Goal: Task Accomplishment & Management: Complete application form

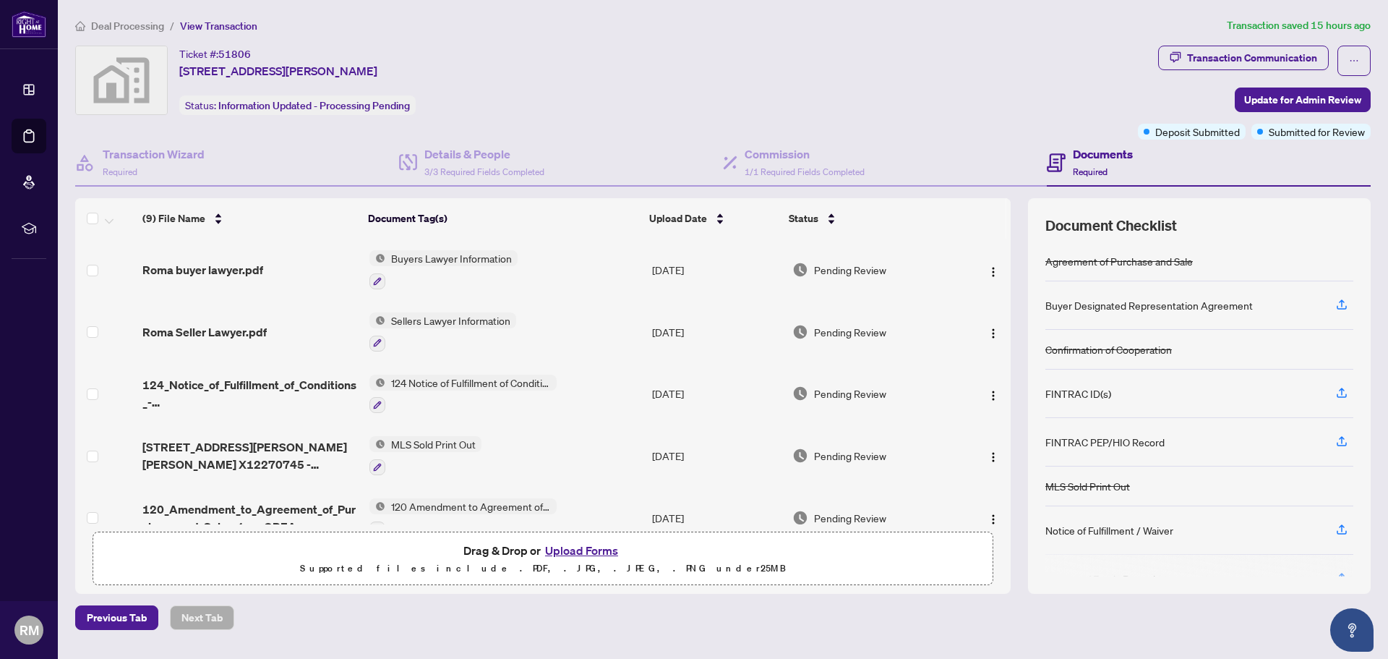
click at [142, 25] on span "Deal Processing" at bounding box center [127, 26] width 73 height 13
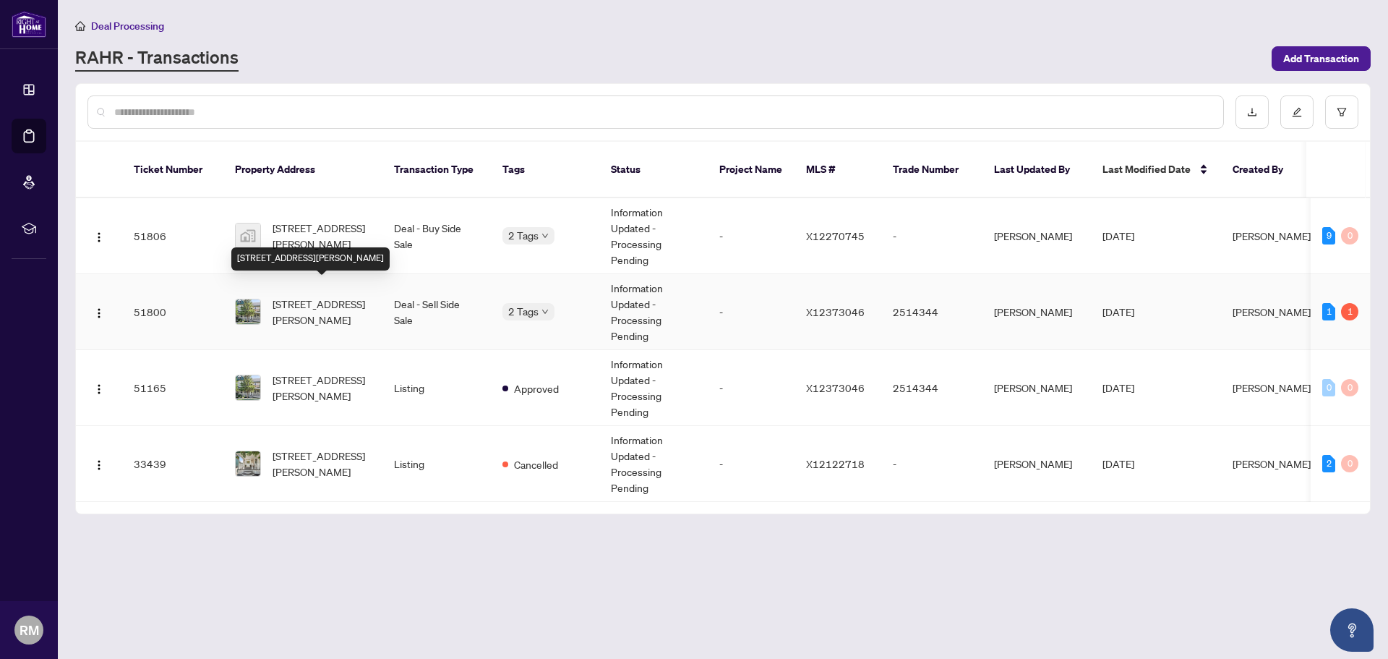
click at [311, 296] on span "[STREET_ADDRESS][PERSON_NAME]" at bounding box center [322, 312] width 98 height 32
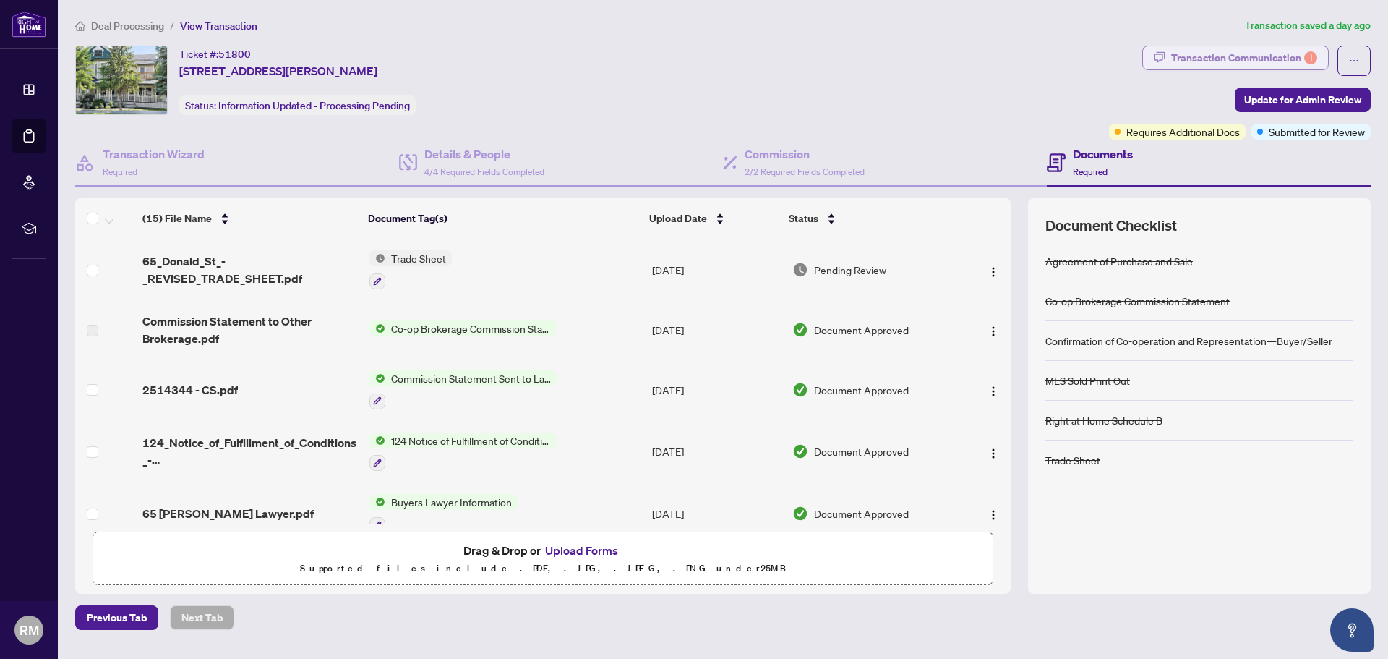
click at [1226, 54] on div "Transaction Communication 1" at bounding box center [1245, 57] width 146 height 23
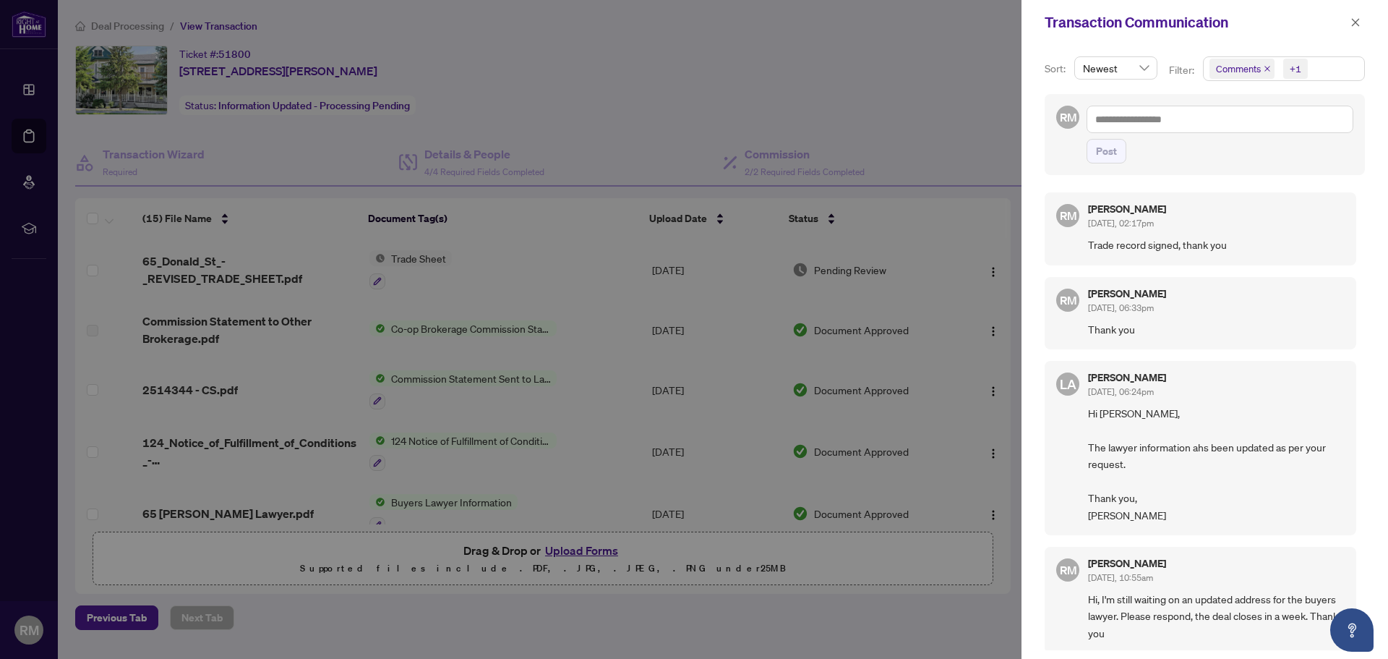
click at [354, 34] on div at bounding box center [694, 329] width 1388 height 659
click at [1360, 21] on icon "close" at bounding box center [1356, 22] width 10 height 10
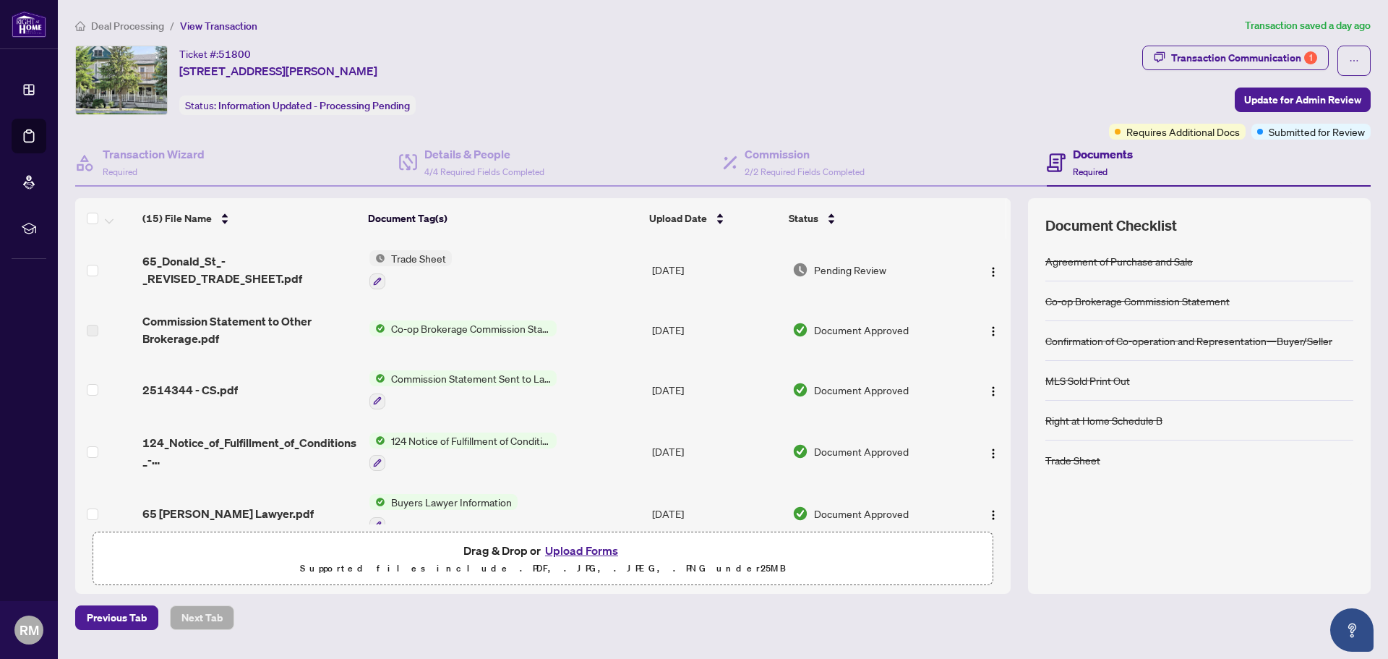
click at [132, 26] on span "Deal Processing" at bounding box center [127, 26] width 73 height 13
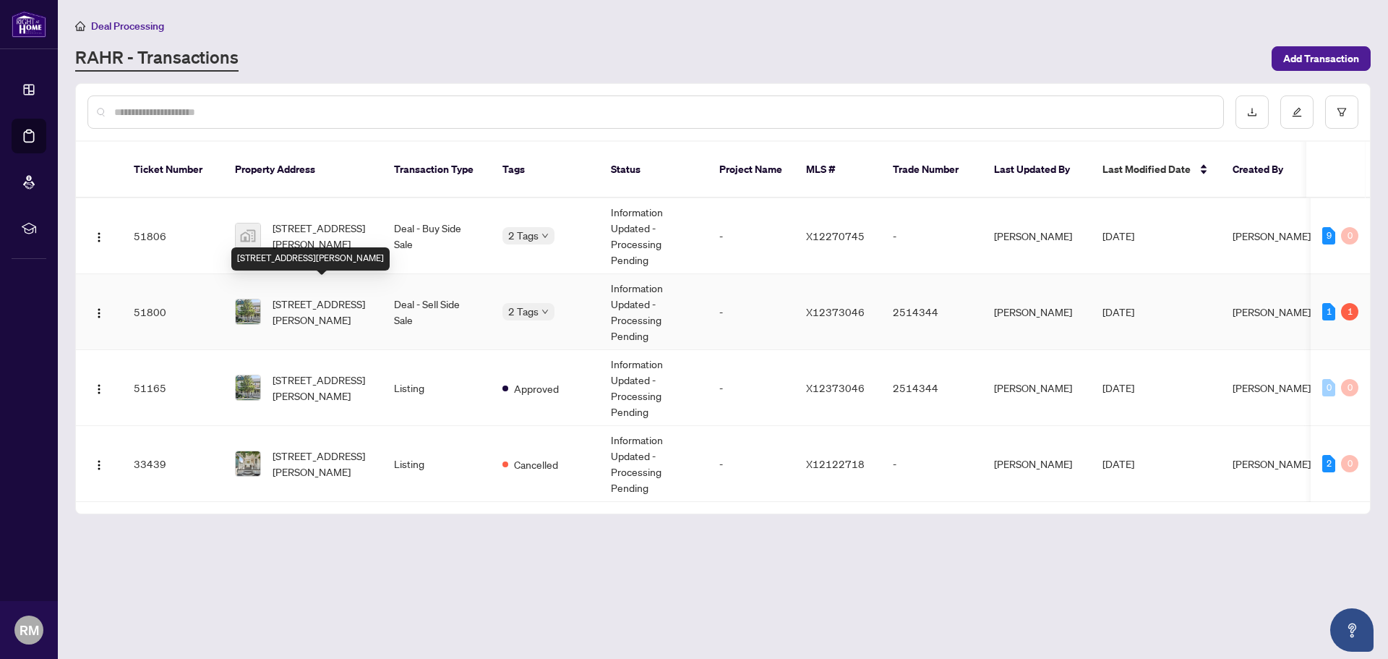
click at [306, 296] on span "[STREET_ADDRESS][PERSON_NAME]" at bounding box center [322, 312] width 98 height 32
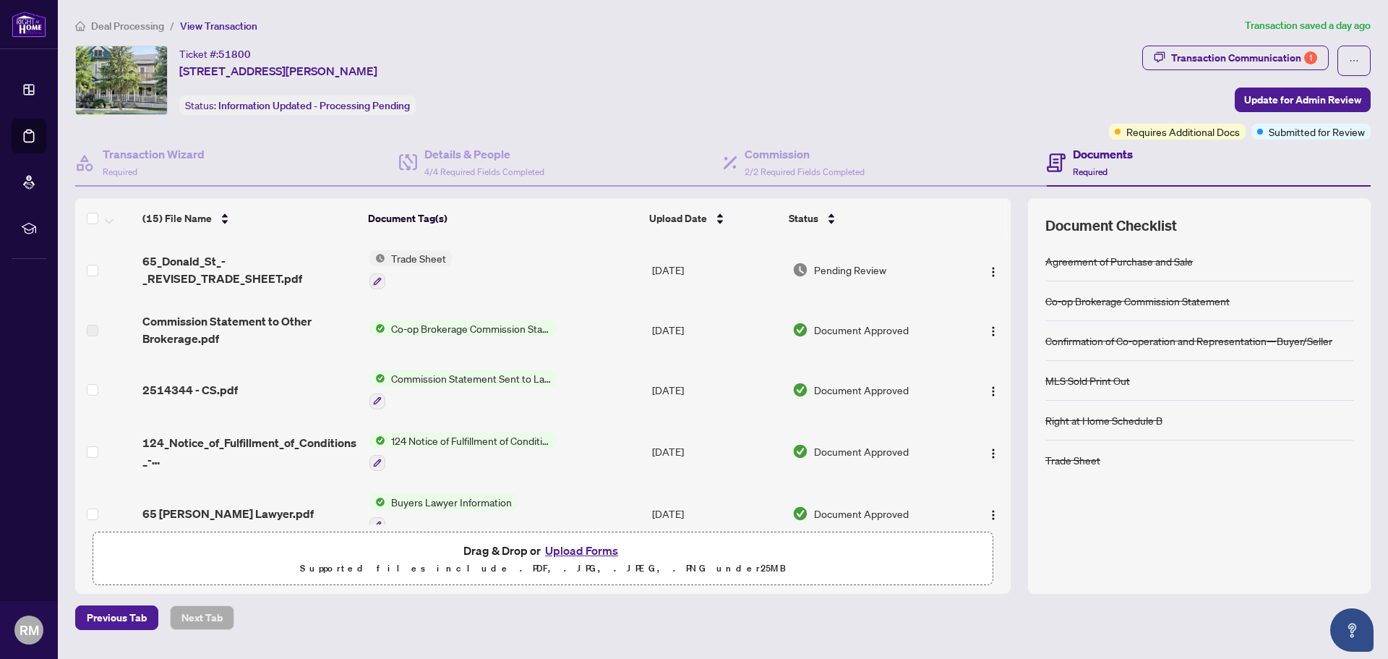
click at [143, 22] on span "Deal Processing" at bounding box center [127, 26] width 73 height 13
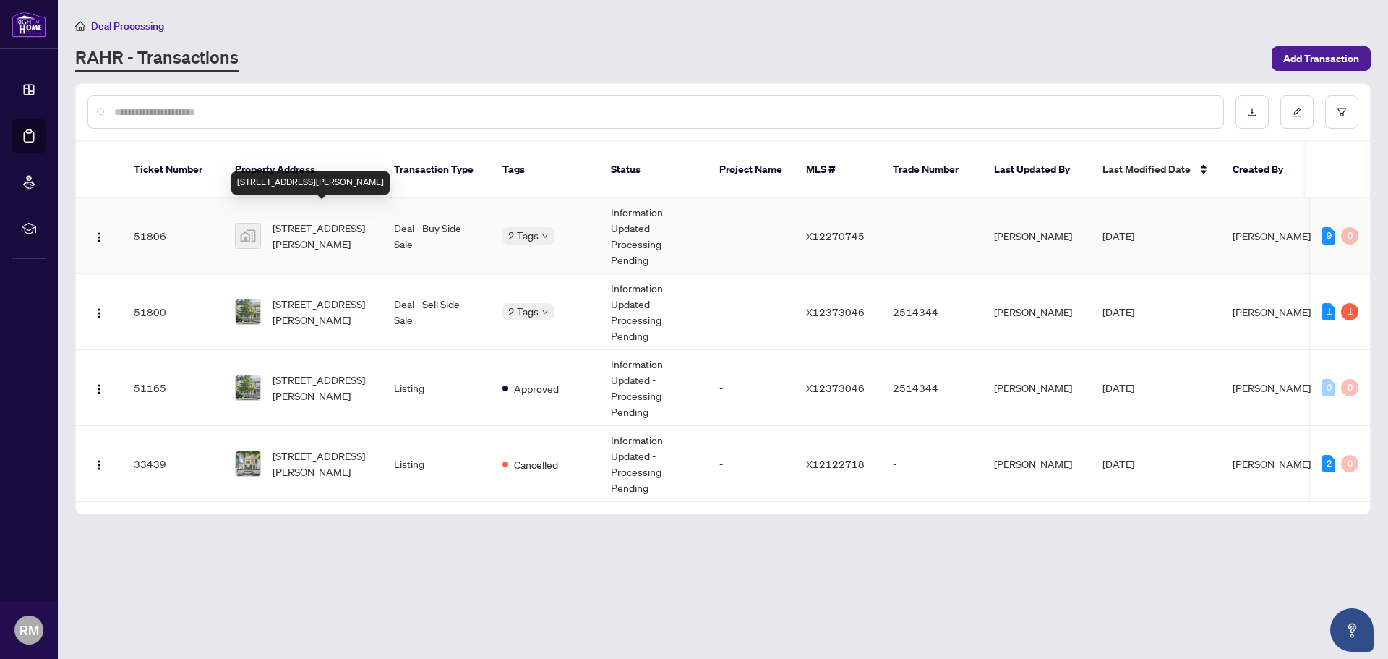
click at [283, 228] on span "[STREET_ADDRESS][PERSON_NAME]" at bounding box center [322, 236] width 98 height 32
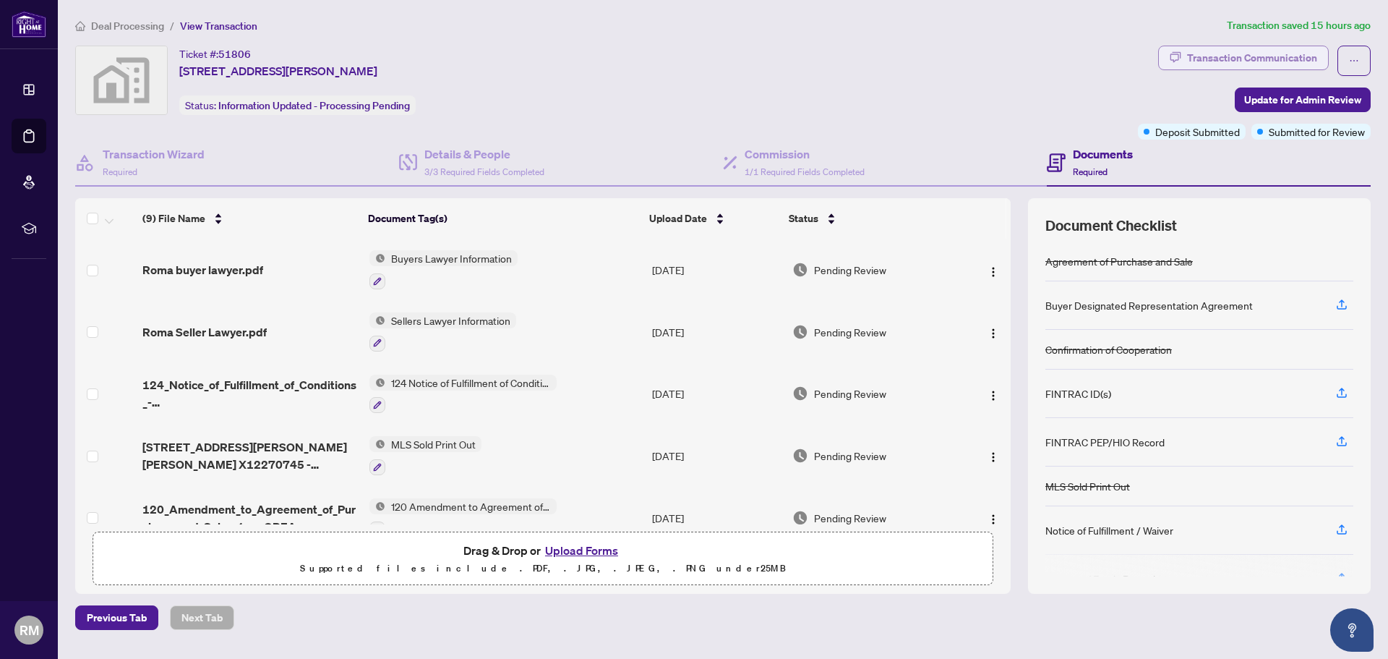
click at [1198, 51] on div "Transaction Communication" at bounding box center [1252, 57] width 130 height 23
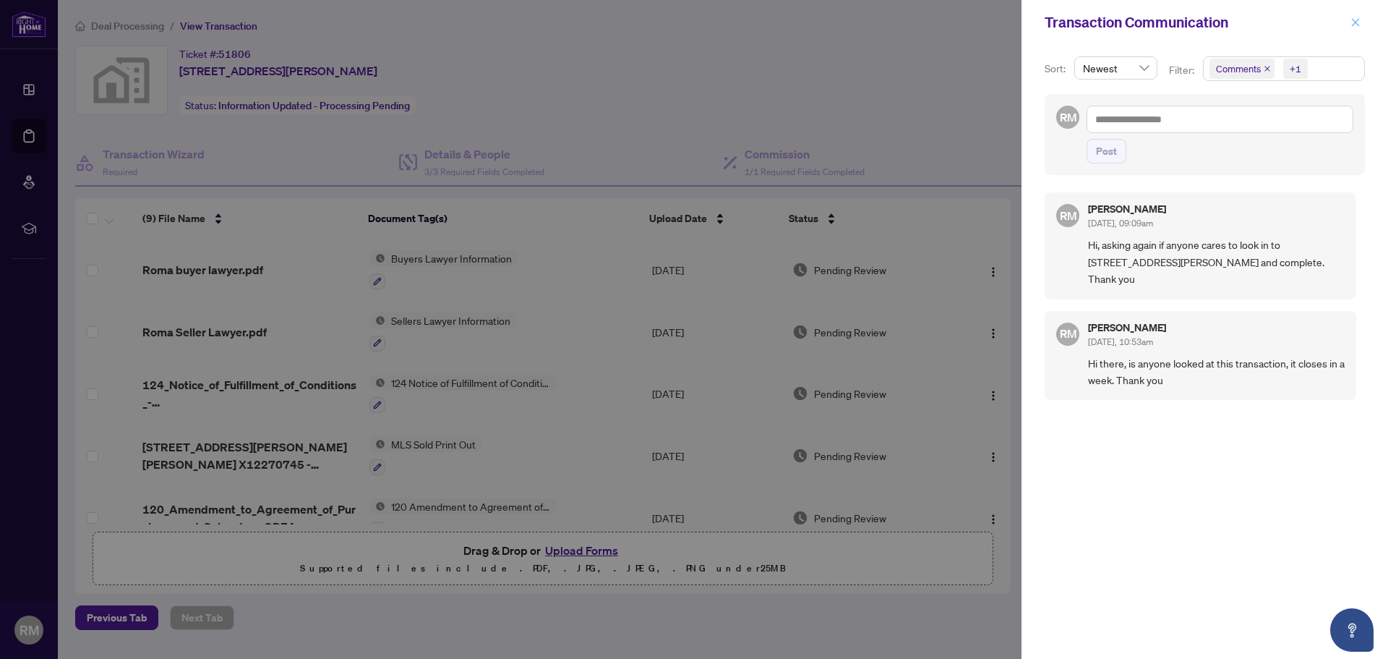
click at [1358, 20] on icon "close" at bounding box center [1356, 22] width 10 height 10
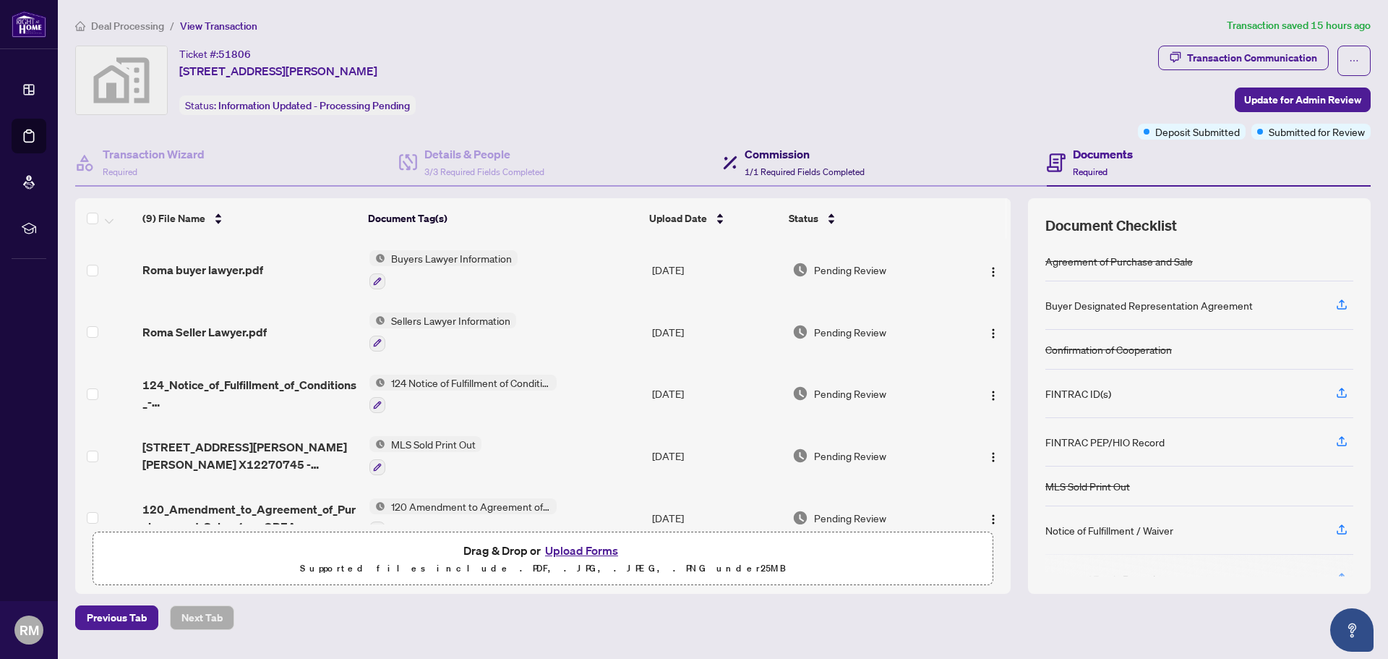
click at [802, 165] on div "Commission 1/1 Required Fields Completed" at bounding box center [805, 162] width 120 height 34
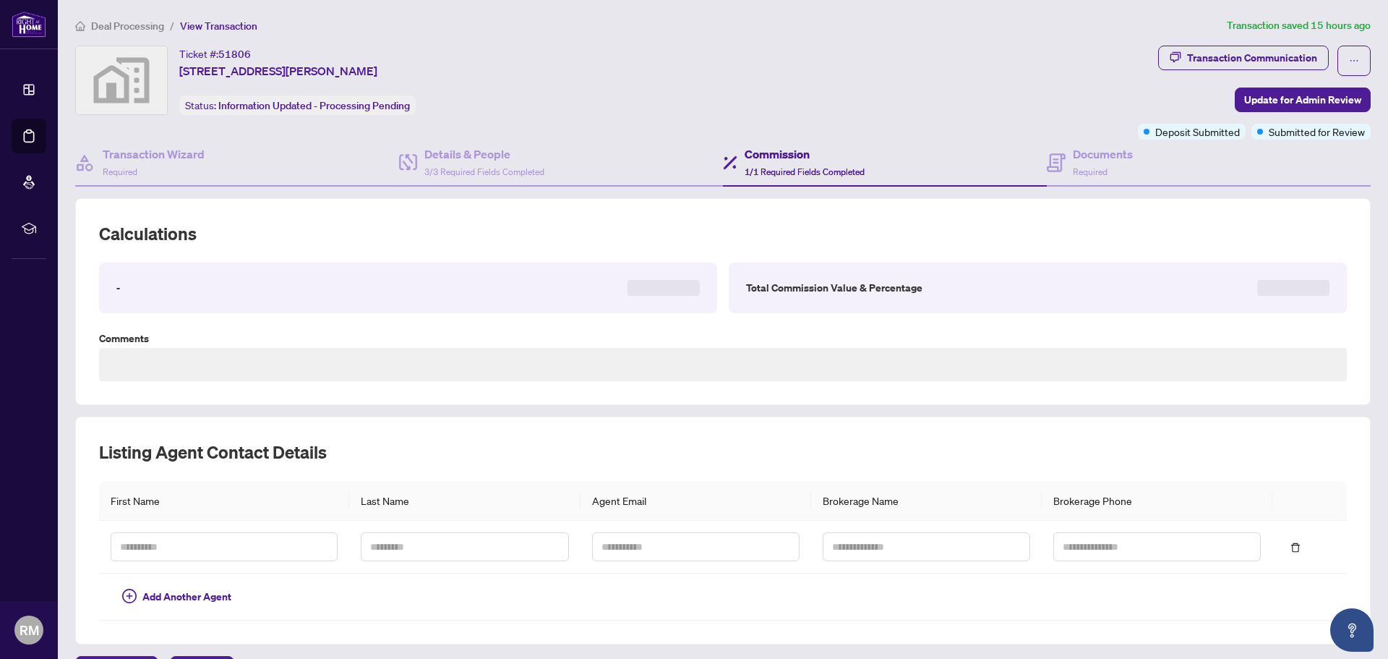
type textarea "**********"
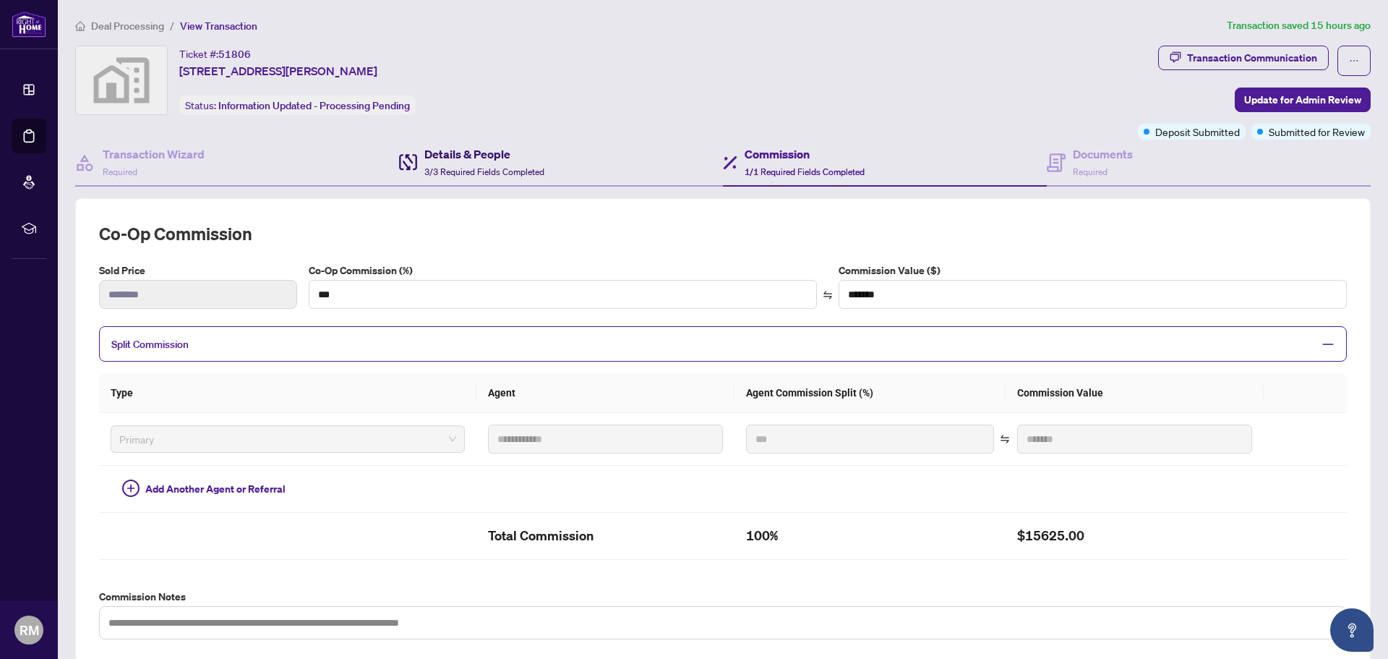
click at [497, 157] on h4 "Details & People" at bounding box center [484, 153] width 120 height 17
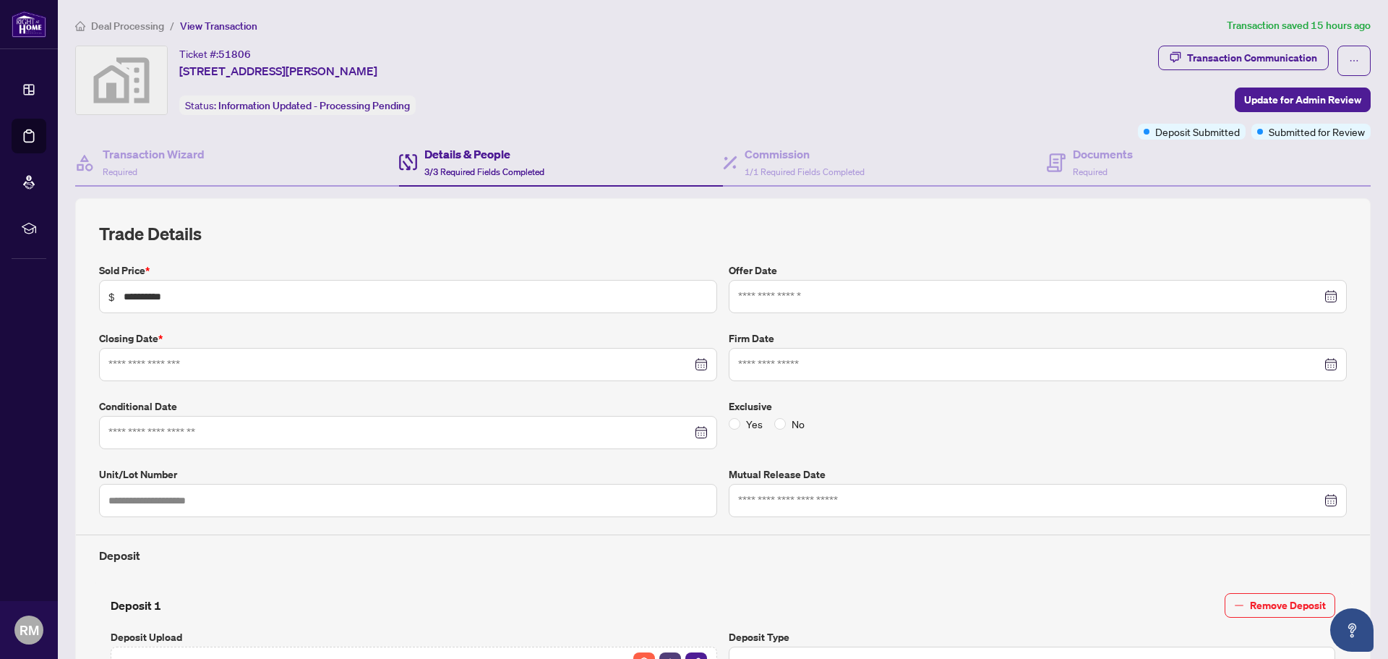
type input "**********"
click at [1326, 360] on div at bounding box center [1037, 365] width 599 height 16
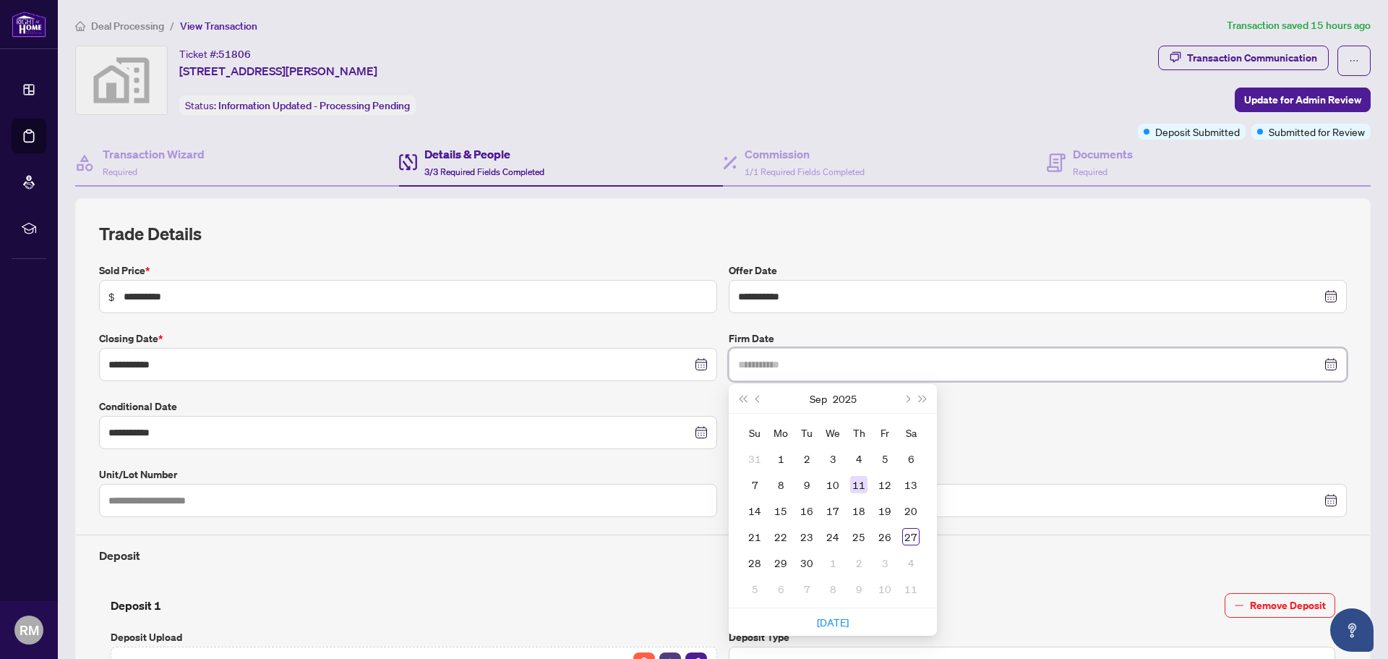
type input "**********"
click at [858, 482] on div "11" at bounding box center [858, 484] width 17 height 17
click at [786, 424] on span "No" at bounding box center [798, 424] width 25 height 16
click at [168, 496] on input "text" at bounding box center [408, 500] width 618 height 33
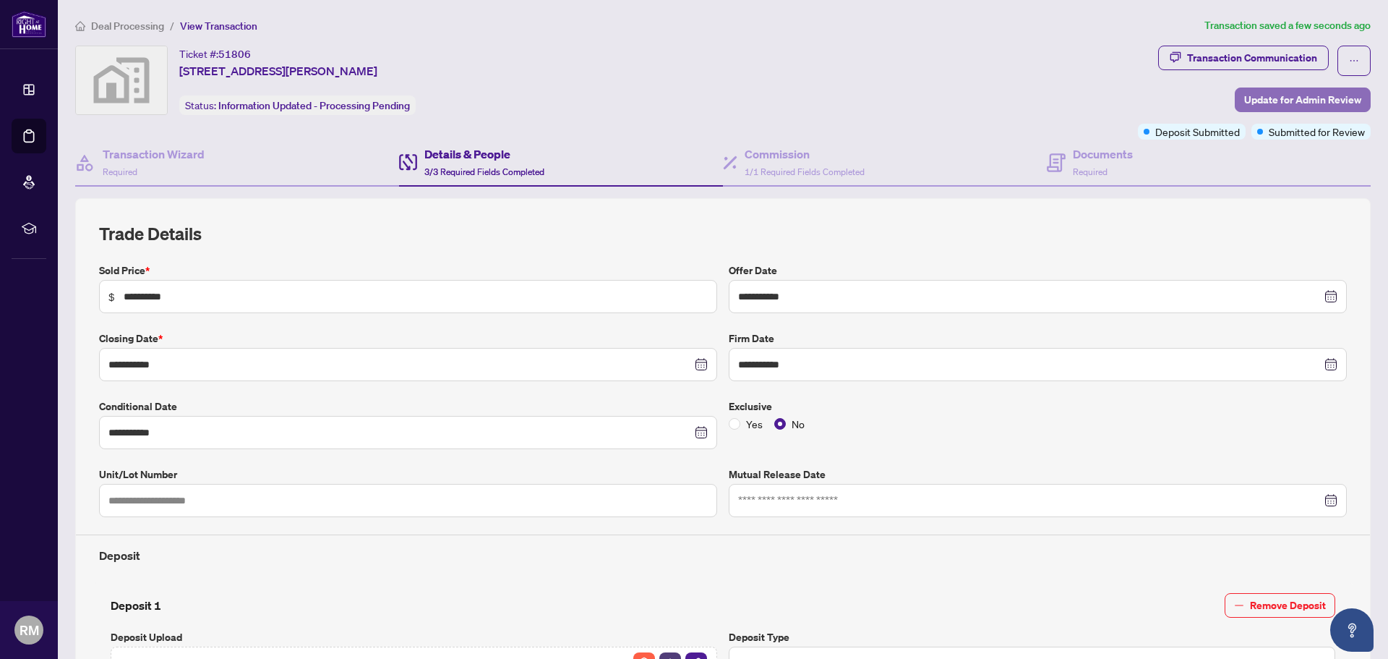
click at [1266, 97] on span "Update for Admin Review" at bounding box center [1303, 99] width 117 height 23
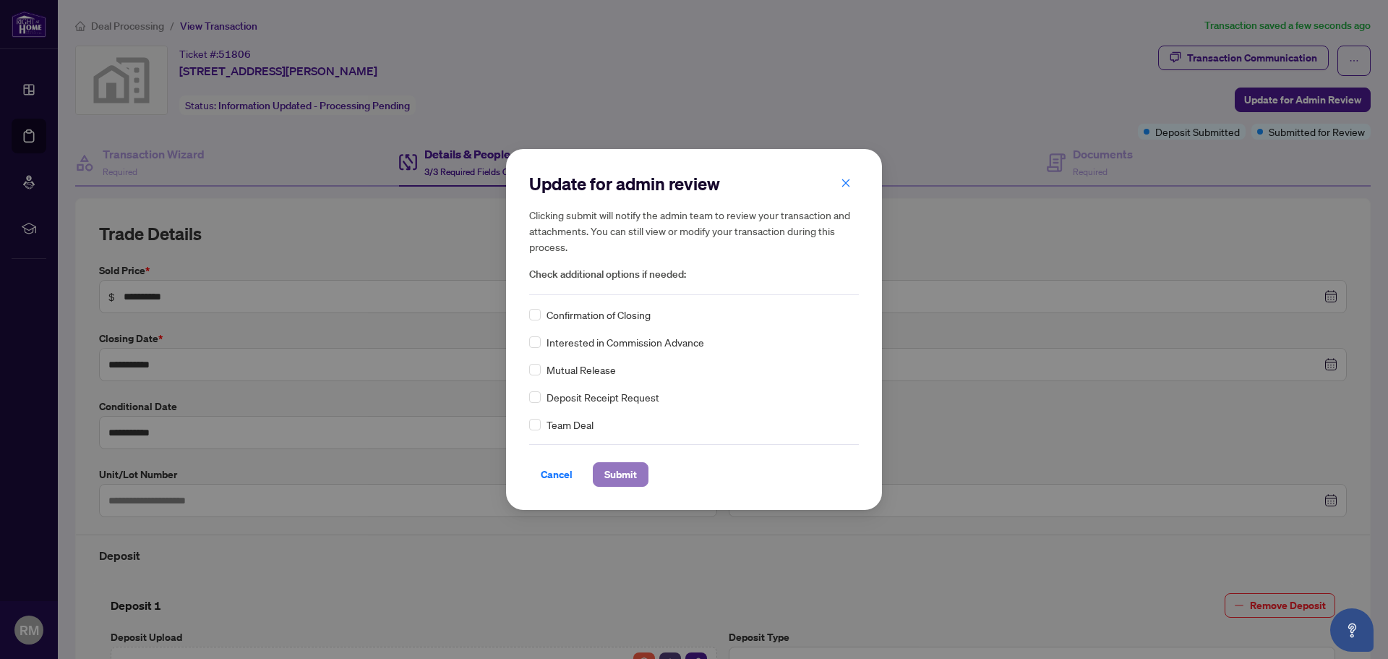
click at [607, 474] on span "Submit" at bounding box center [621, 474] width 33 height 23
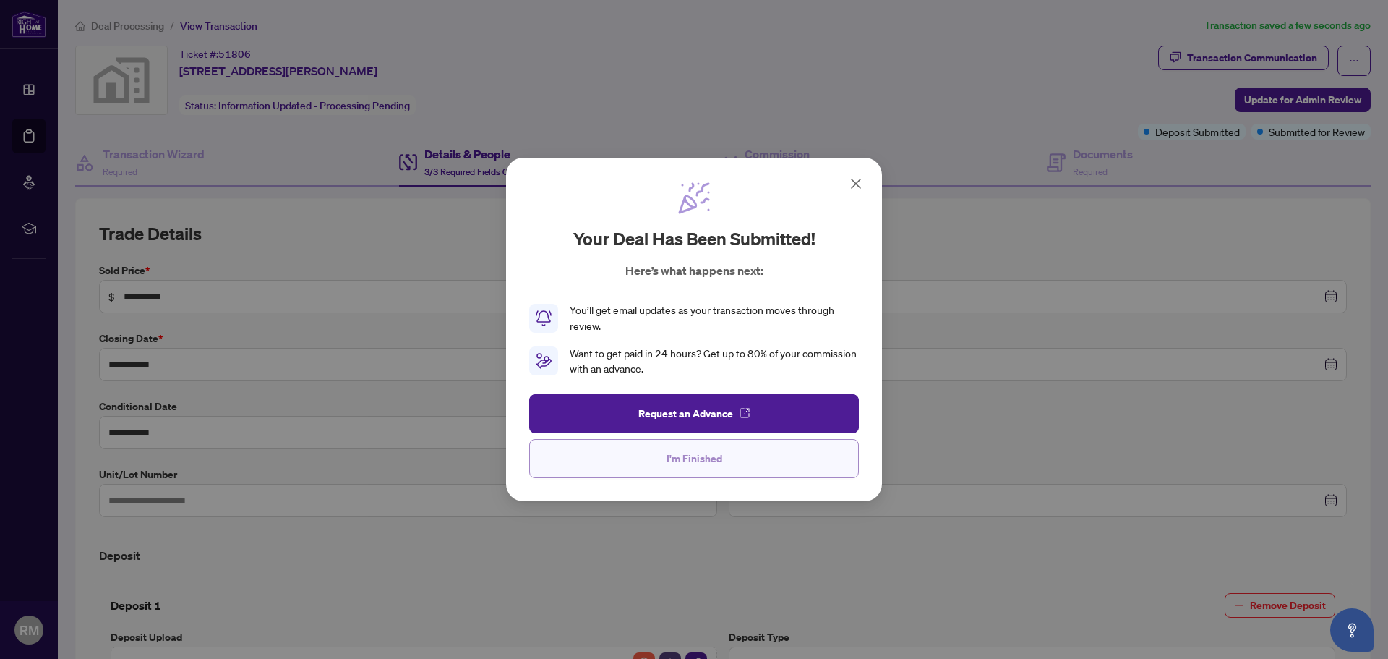
click at [667, 458] on span "I'm Finished" at bounding box center [695, 458] width 56 height 23
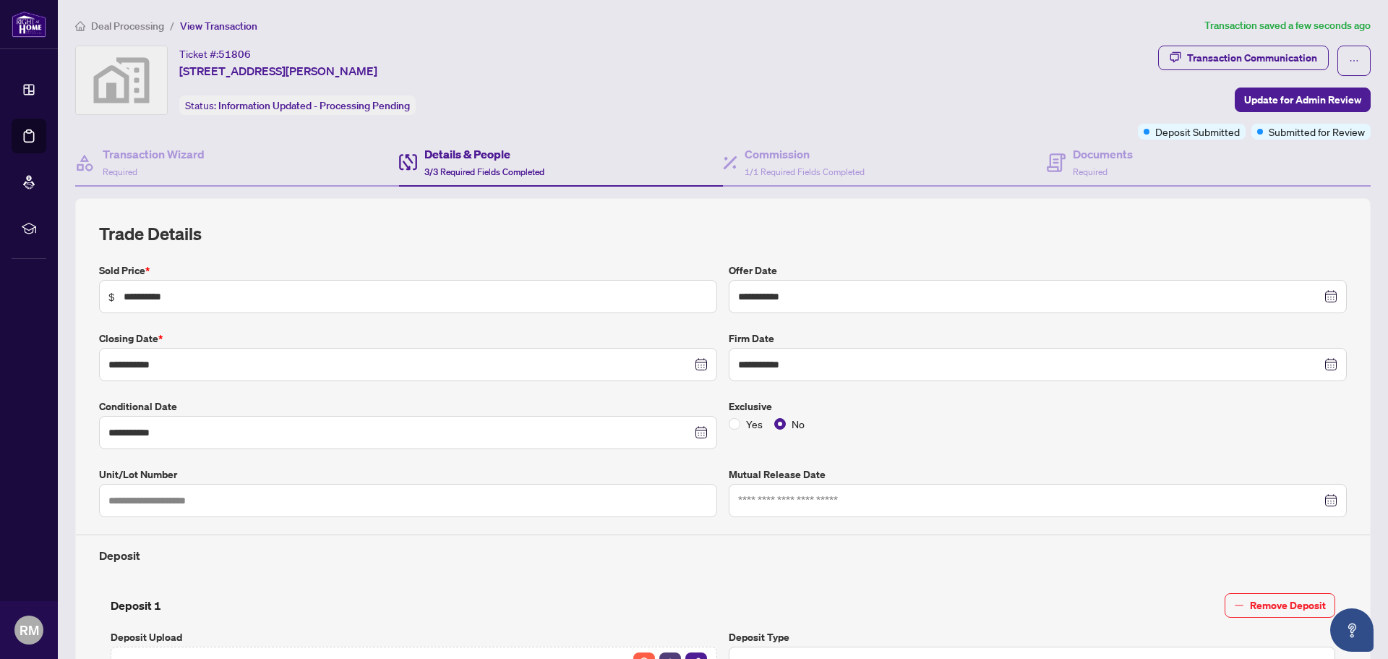
click at [138, 26] on span "Deal Processing" at bounding box center [127, 26] width 73 height 13
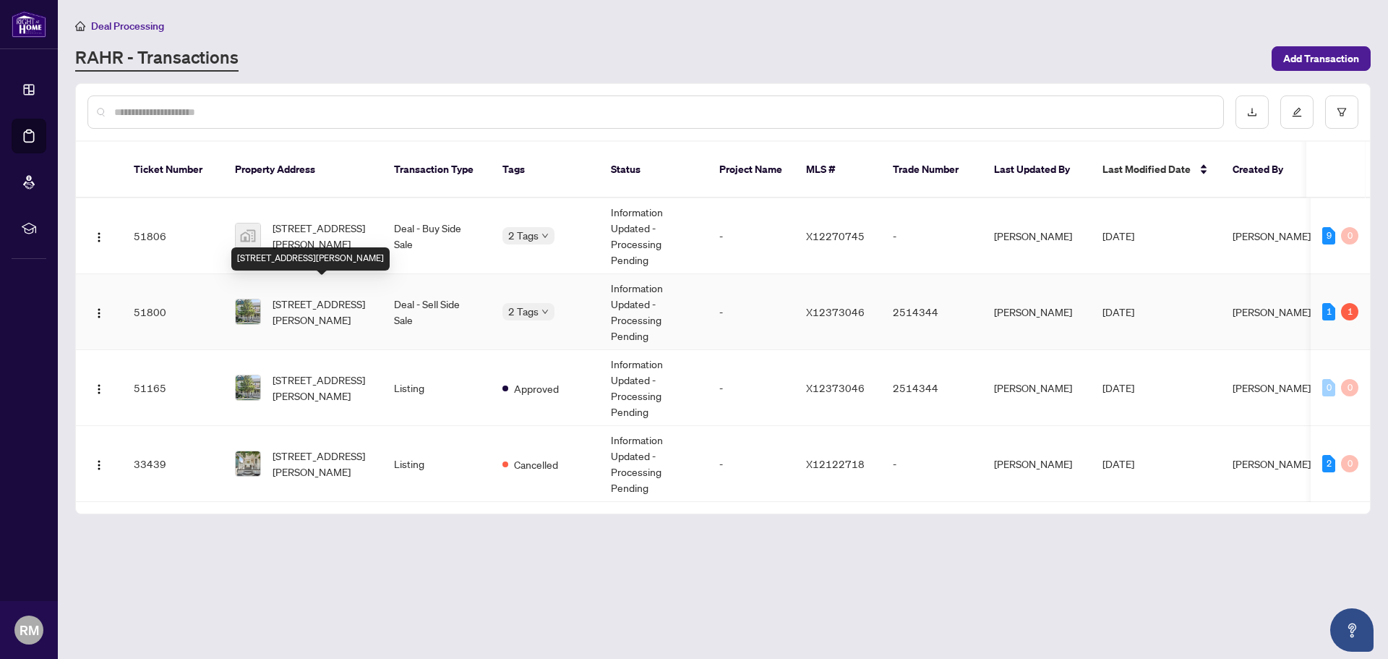
click at [308, 296] on span "[STREET_ADDRESS][PERSON_NAME]" at bounding box center [322, 312] width 98 height 32
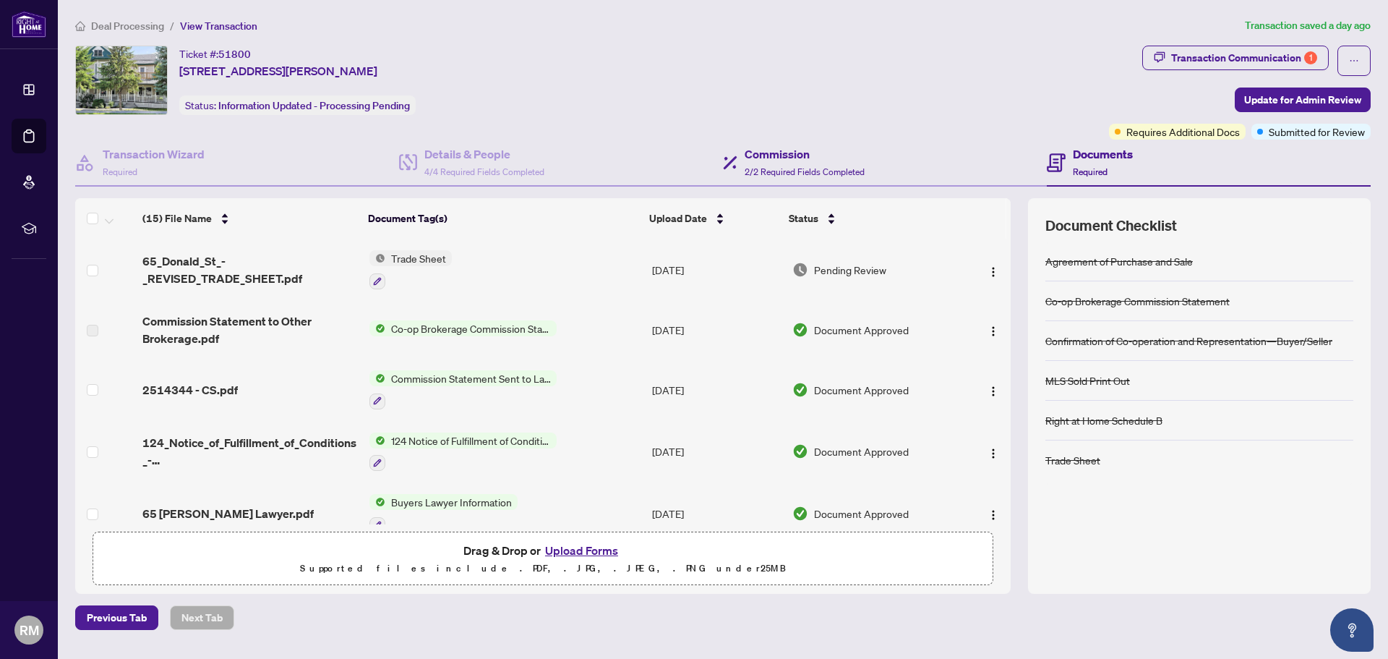
click at [738, 184] on div "Commission 2/2 Required Fields Completed" at bounding box center [885, 163] width 324 height 47
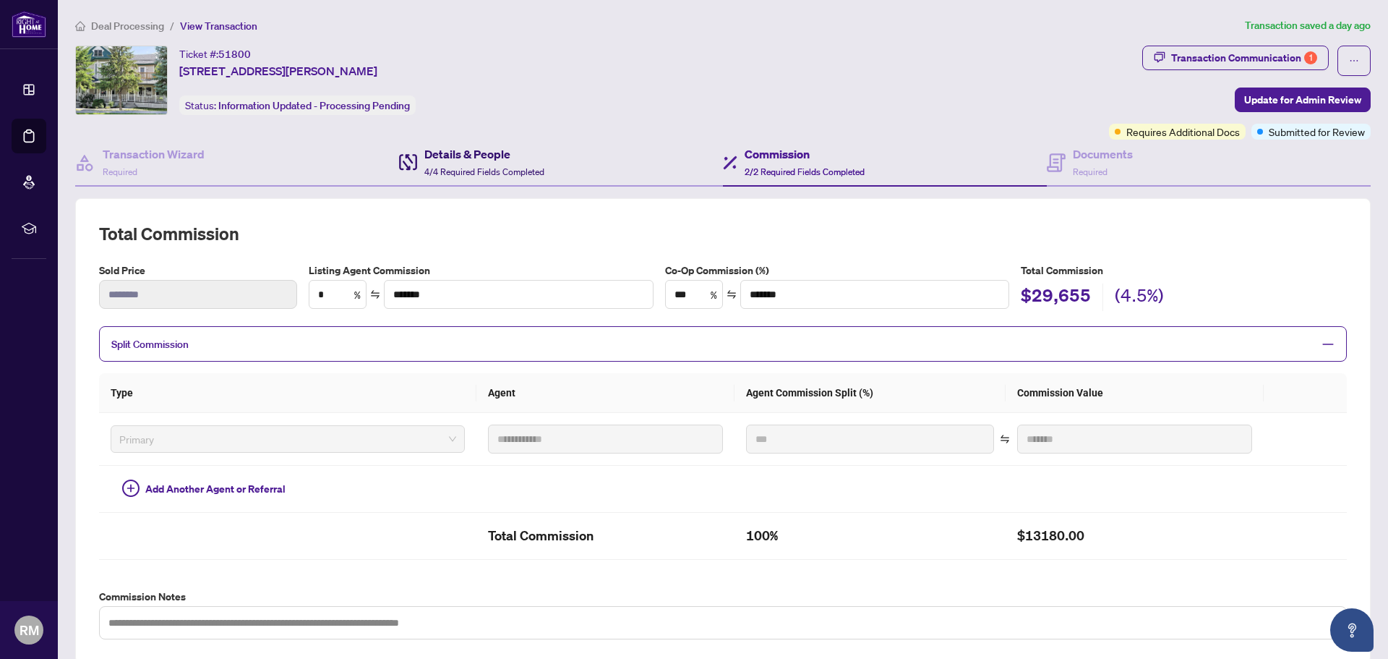
click at [490, 156] on h4 "Details & People" at bounding box center [484, 153] width 120 height 17
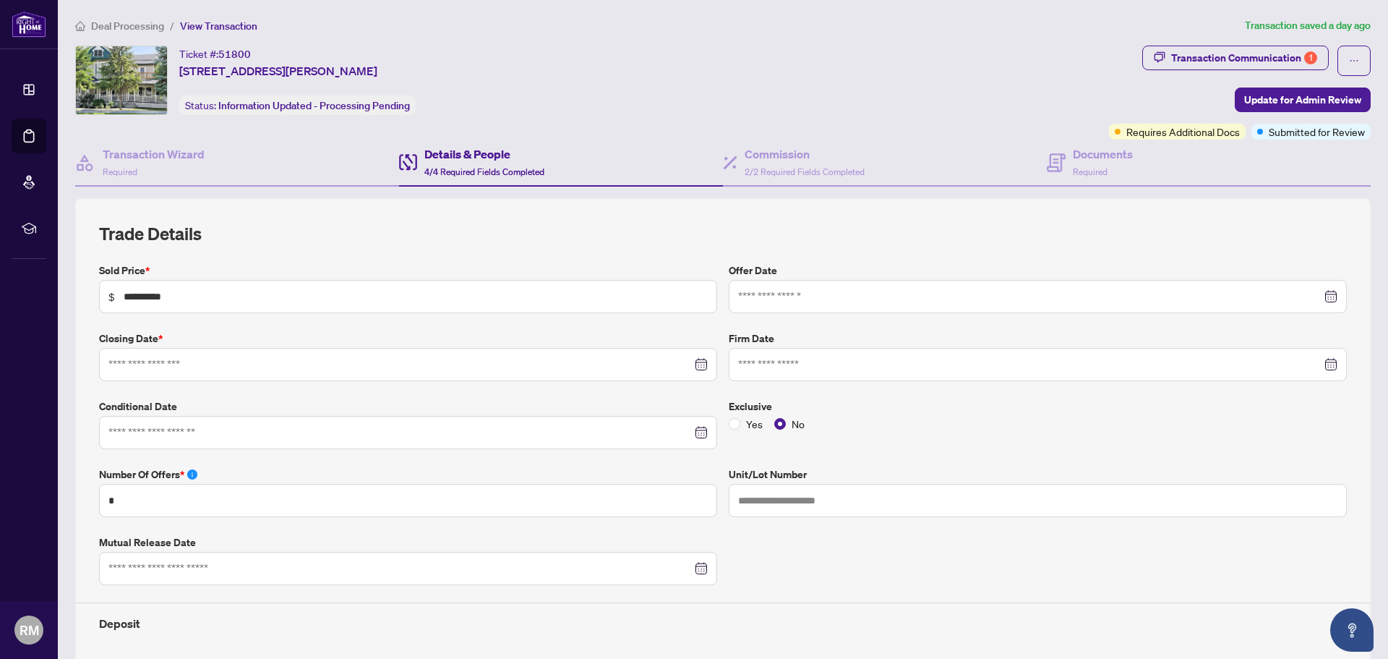
type input "**********"
click at [1317, 367] on div at bounding box center [1037, 365] width 599 height 16
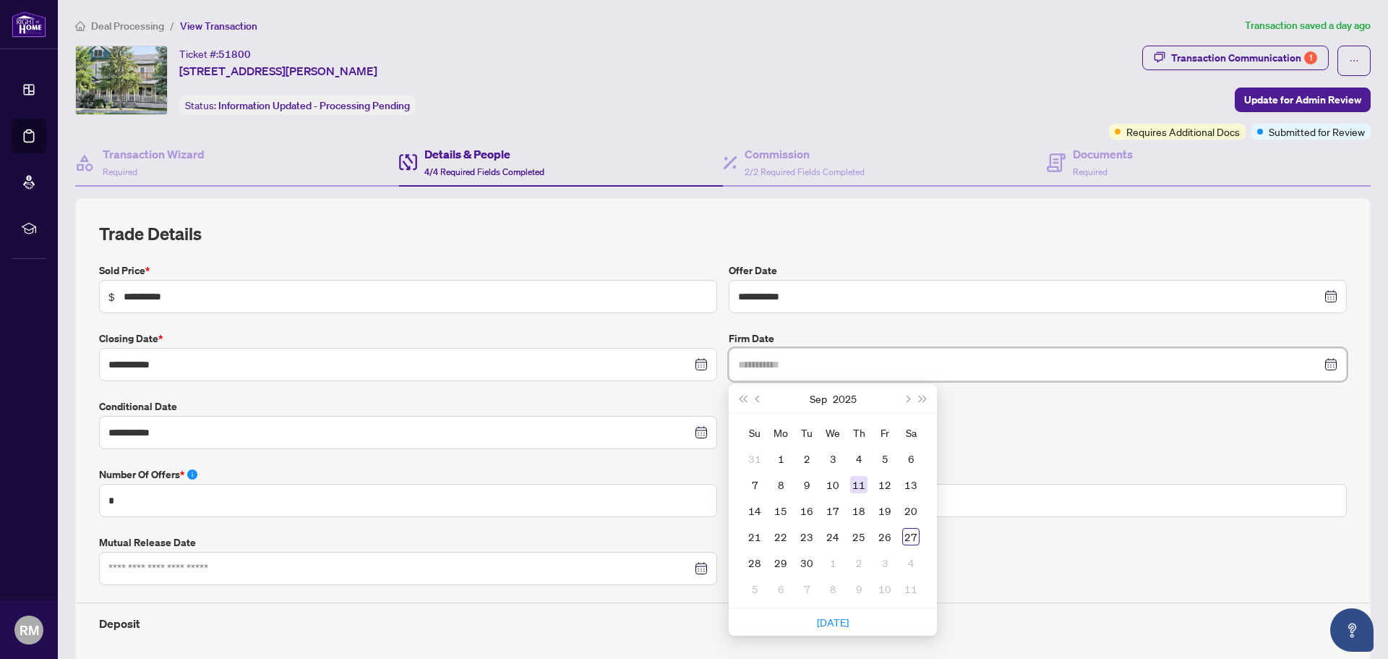
type input "**********"
click at [853, 482] on div "11" at bounding box center [858, 484] width 17 height 17
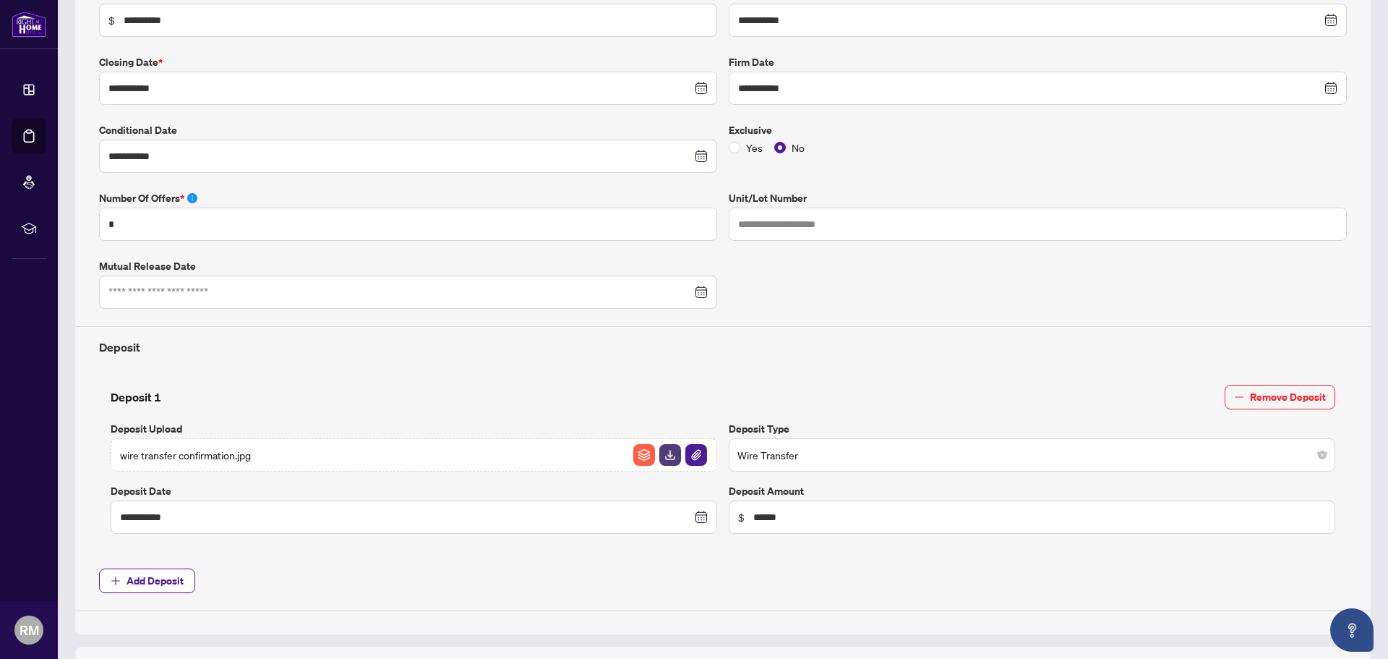
scroll to position [72, 0]
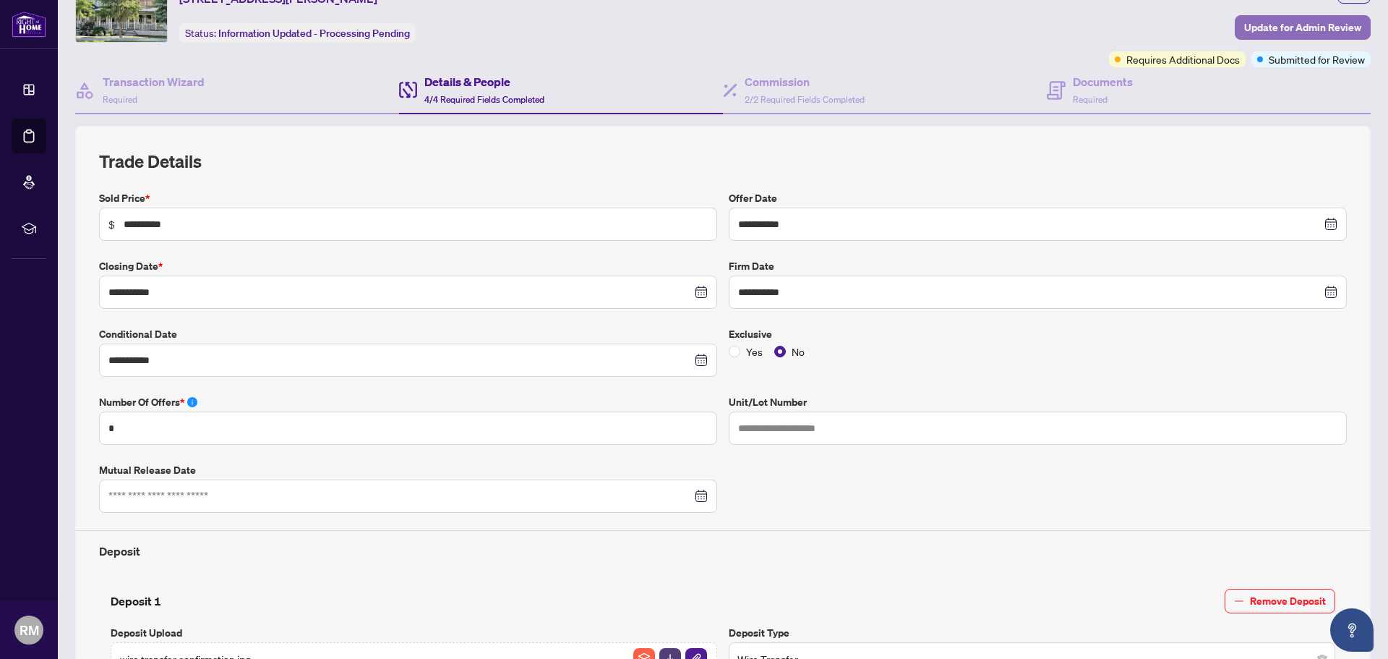
click at [1267, 24] on span "Update for Admin Review" at bounding box center [1303, 27] width 117 height 23
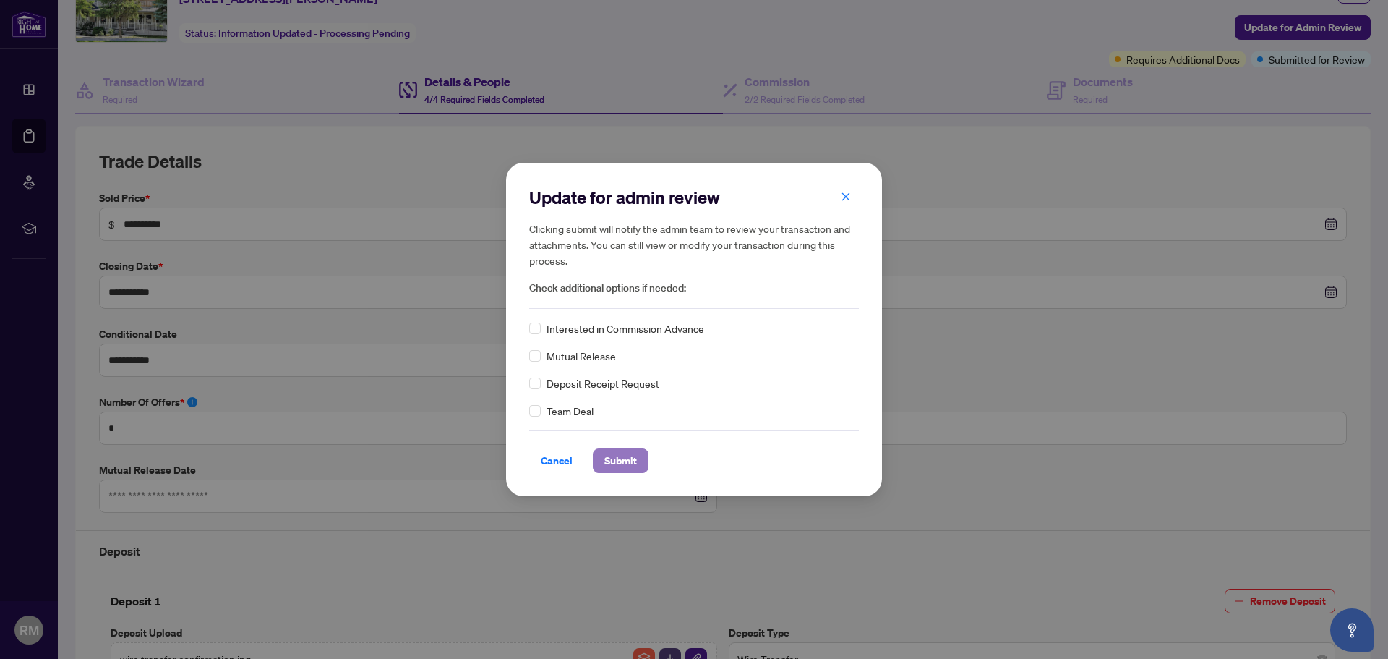
click at [635, 458] on span "Submit" at bounding box center [621, 460] width 33 height 23
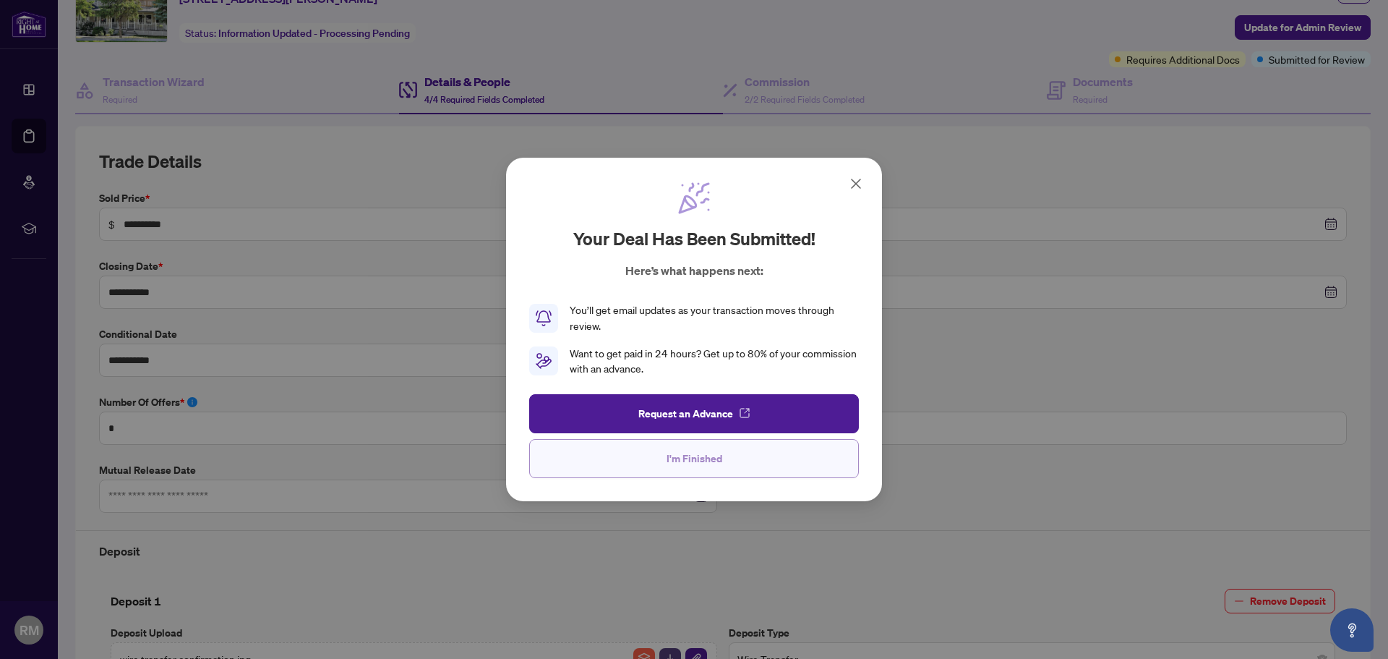
click at [673, 458] on span "I'm Finished" at bounding box center [695, 458] width 56 height 23
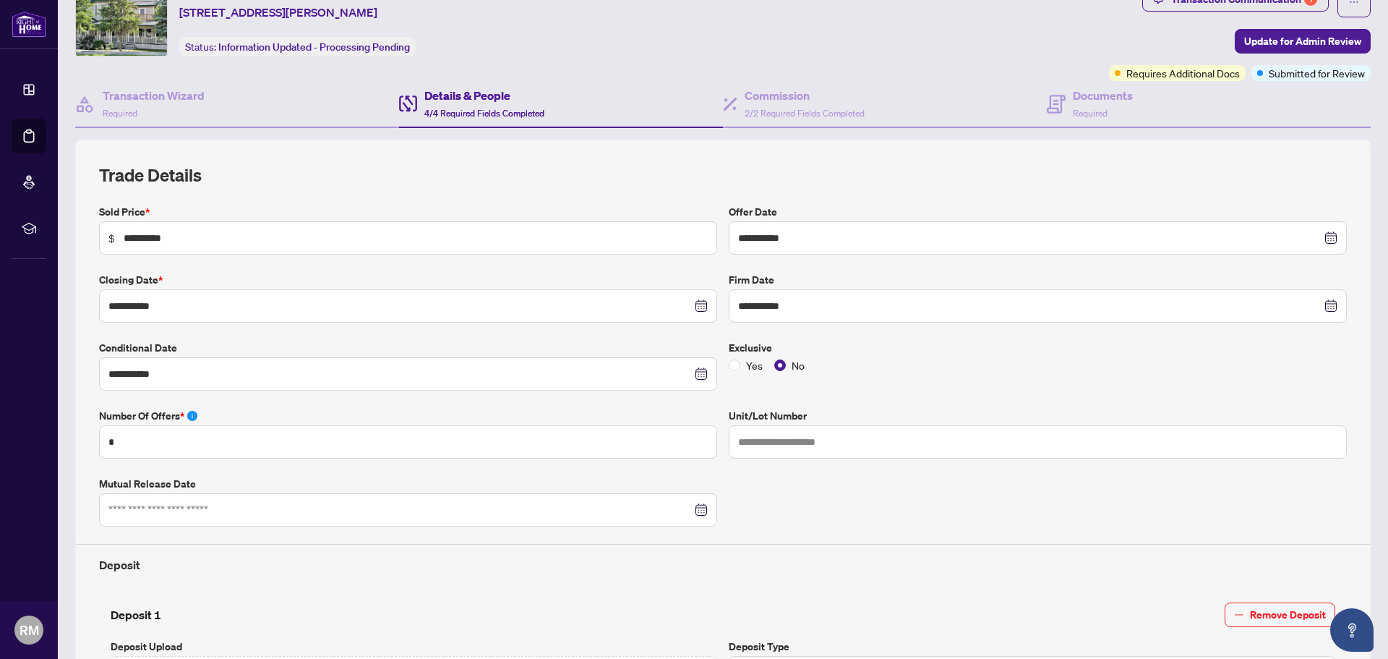
scroll to position [0, 0]
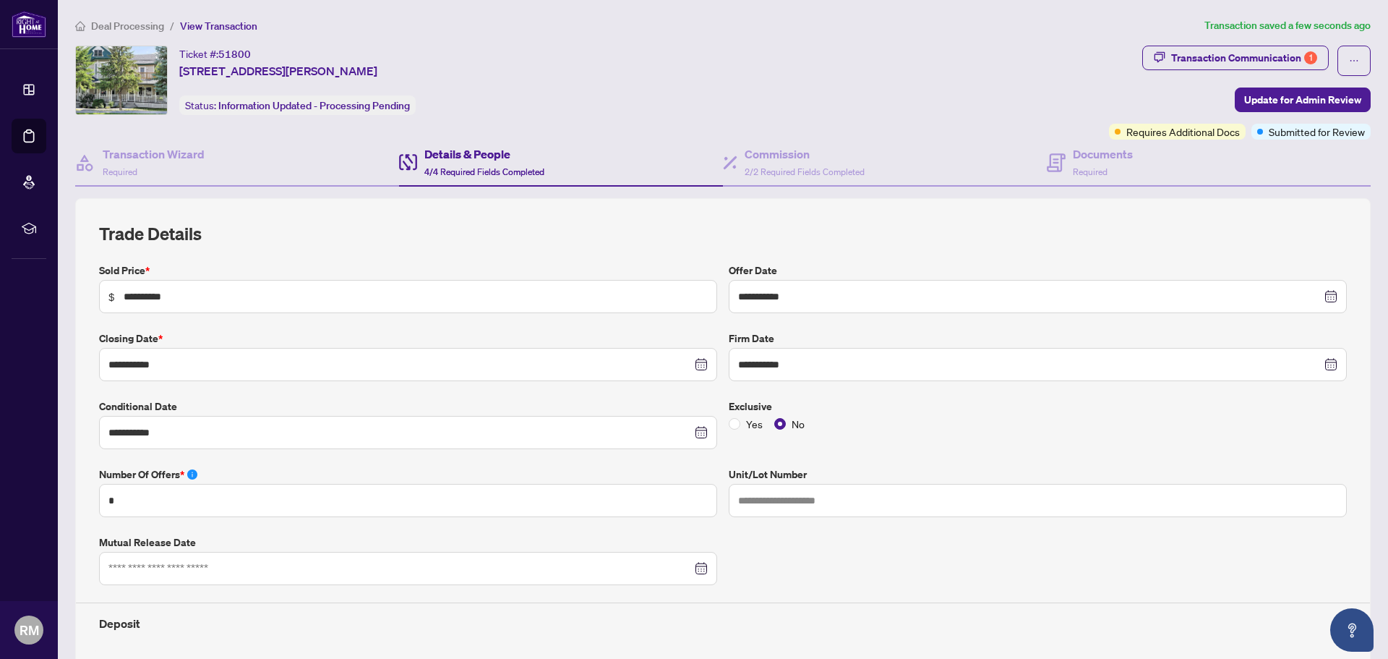
click at [129, 25] on span "Deal Processing" at bounding box center [127, 26] width 73 height 13
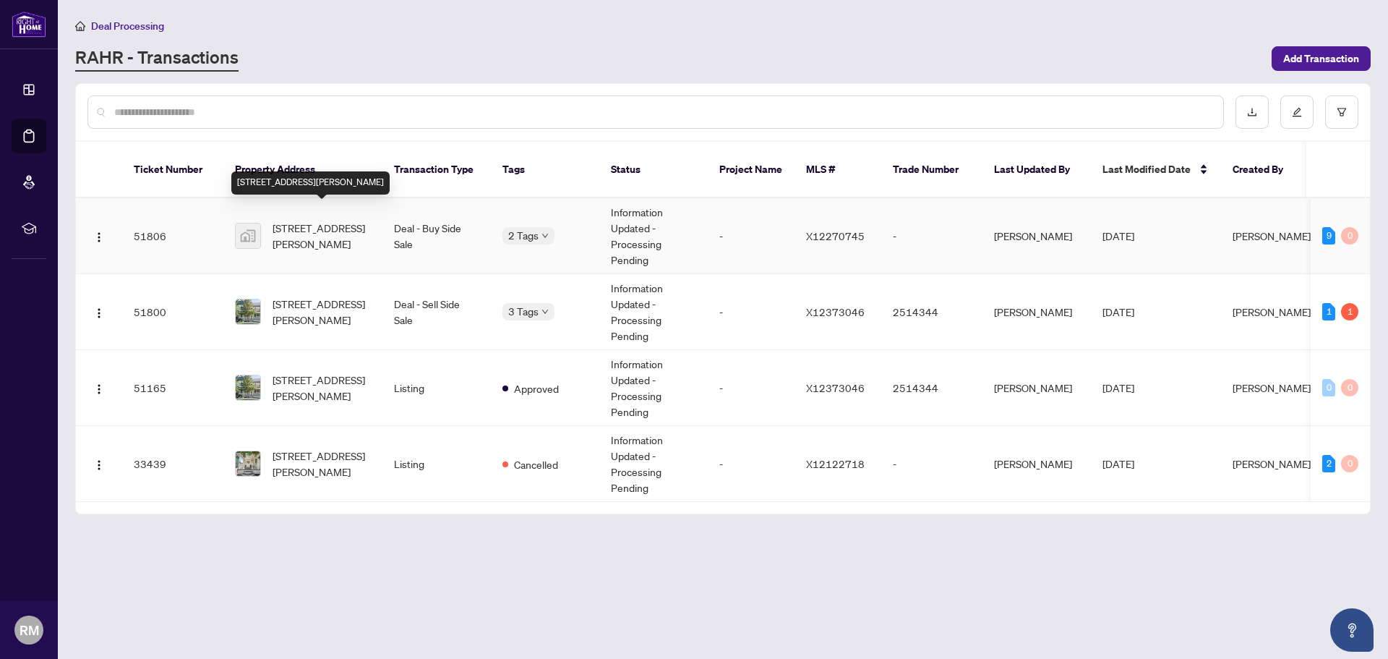
click at [288, 228] on span "[STREET_ADDRESS][PERSON_NAME]" at bounding box center [322, 236] width 98 height 32
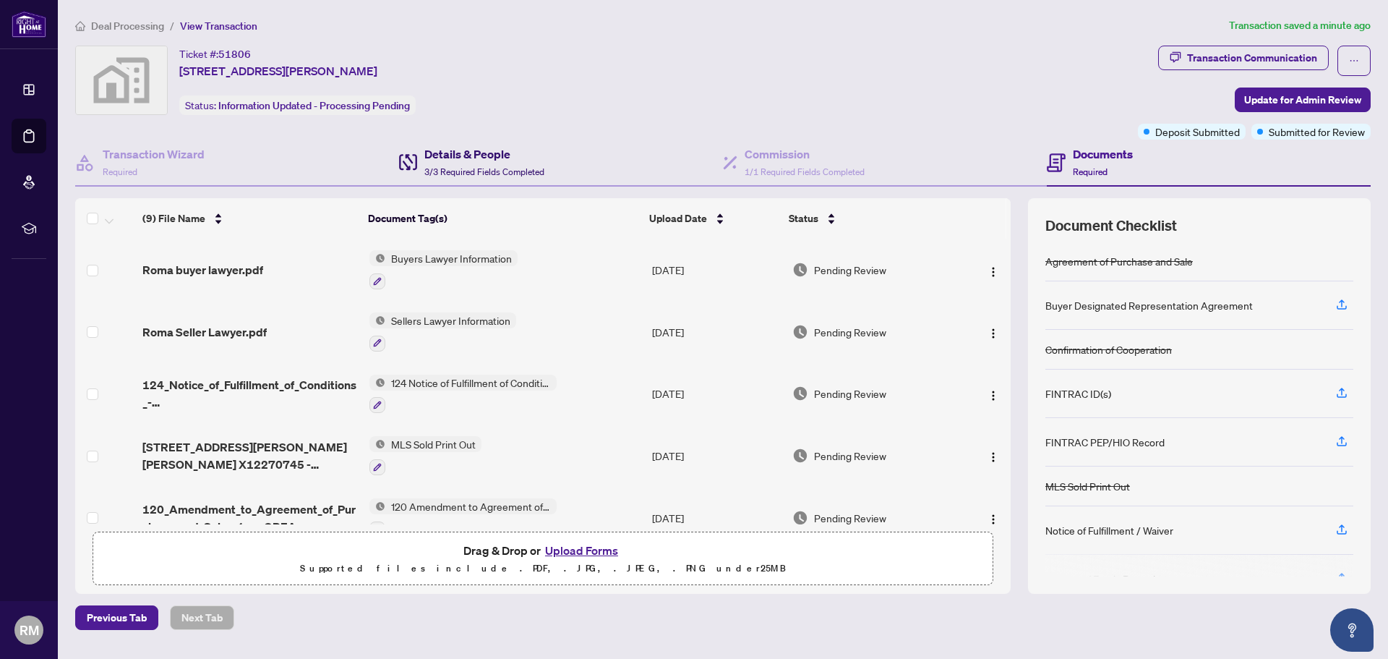
click at [483, 155] on h4 "Details & People" at bounding box center [484, 153] width 120 height 17
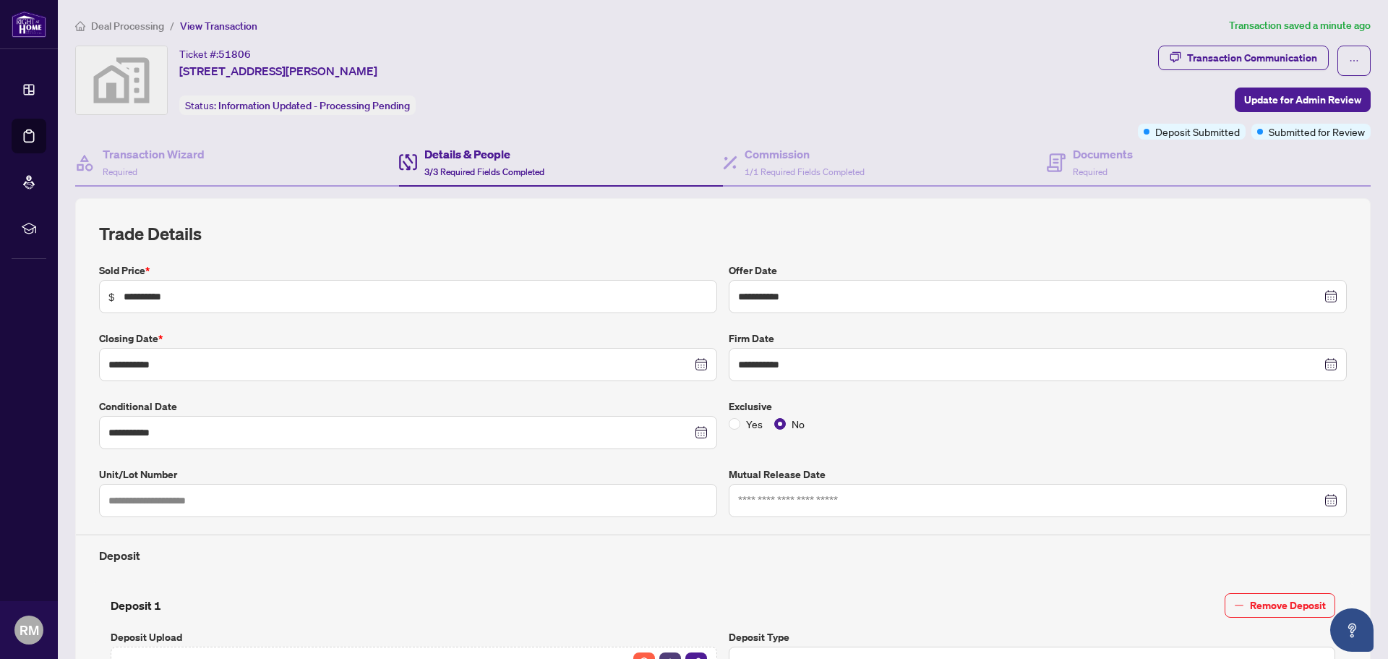
click at [153, 28] on span "Deal Processing" at bounding box center [127, 26] width 73 height 13
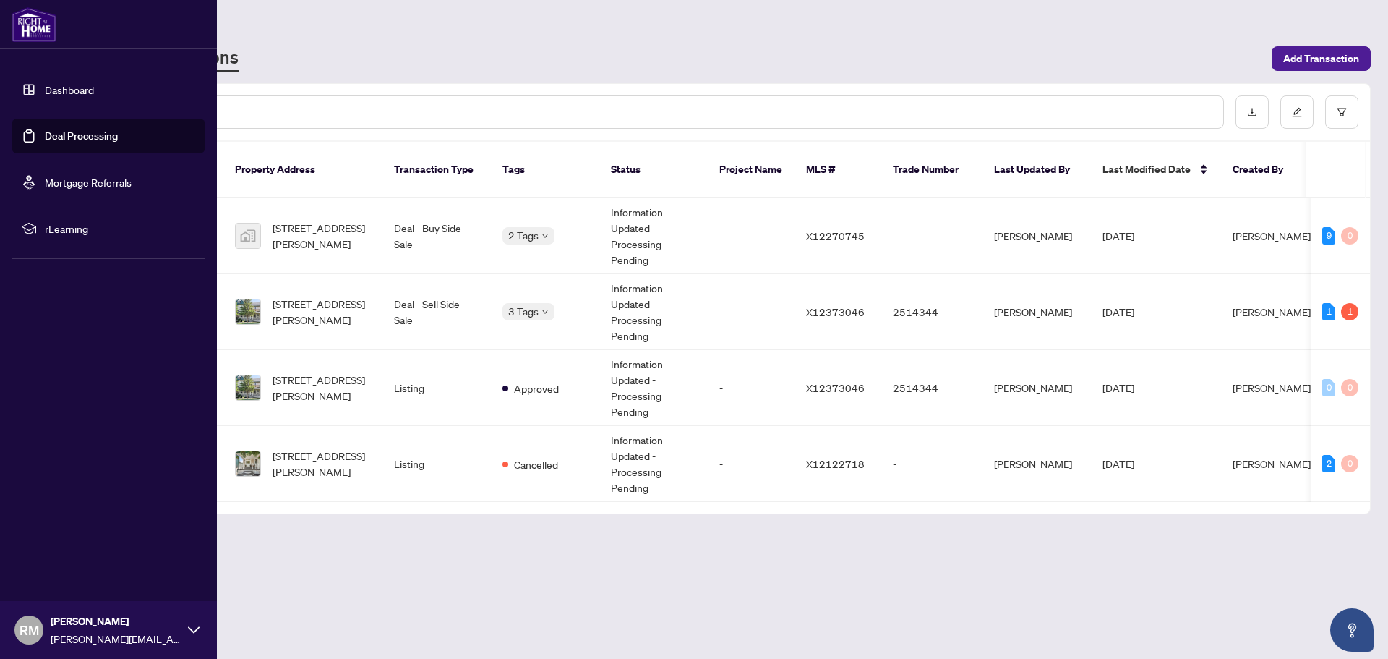
click at [71, 85] on link "Dashboard" at bounding box center [69, 89] width 49 height 13
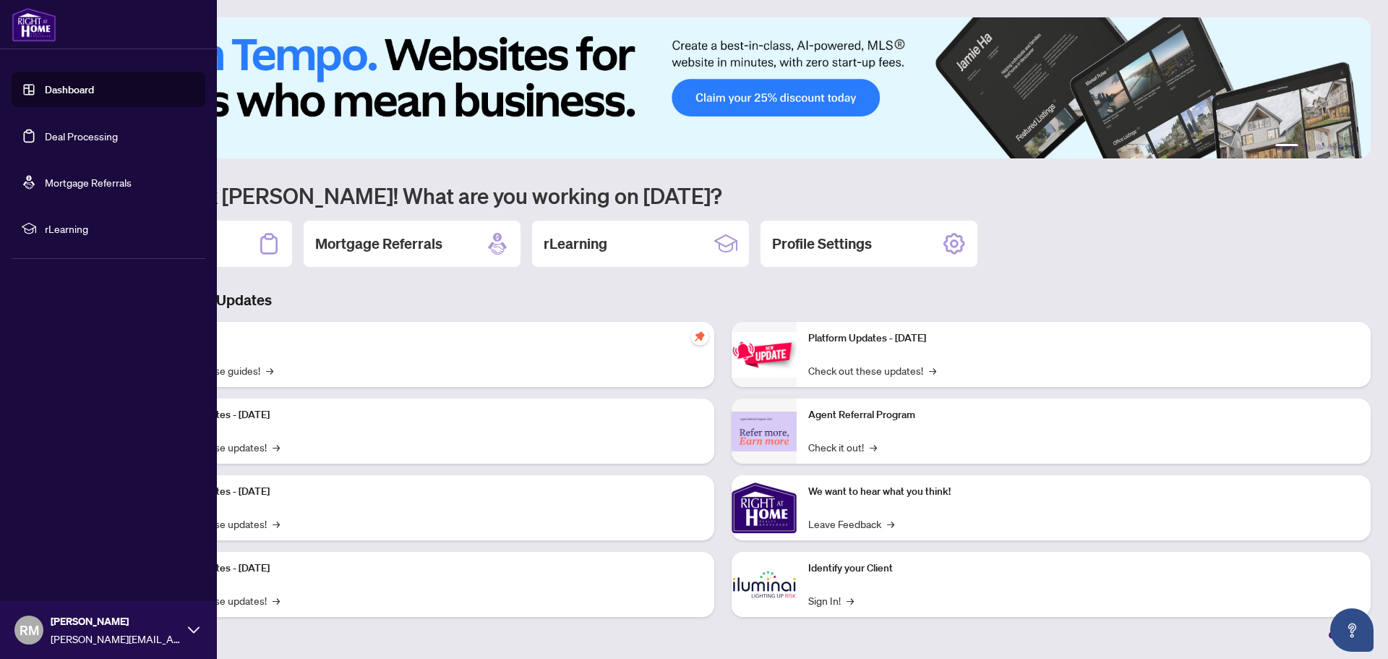
click at [195, 623] on div "RM [PERSON_NAME] [EMAIL_ADDRESS][PERSON_NAME][DOMAIN_NAME]" at bounding box center [108, 630] width 217 height 58
click at [61, 542] on span "Logout" at bounding box center [58, 543] width 33 height 23
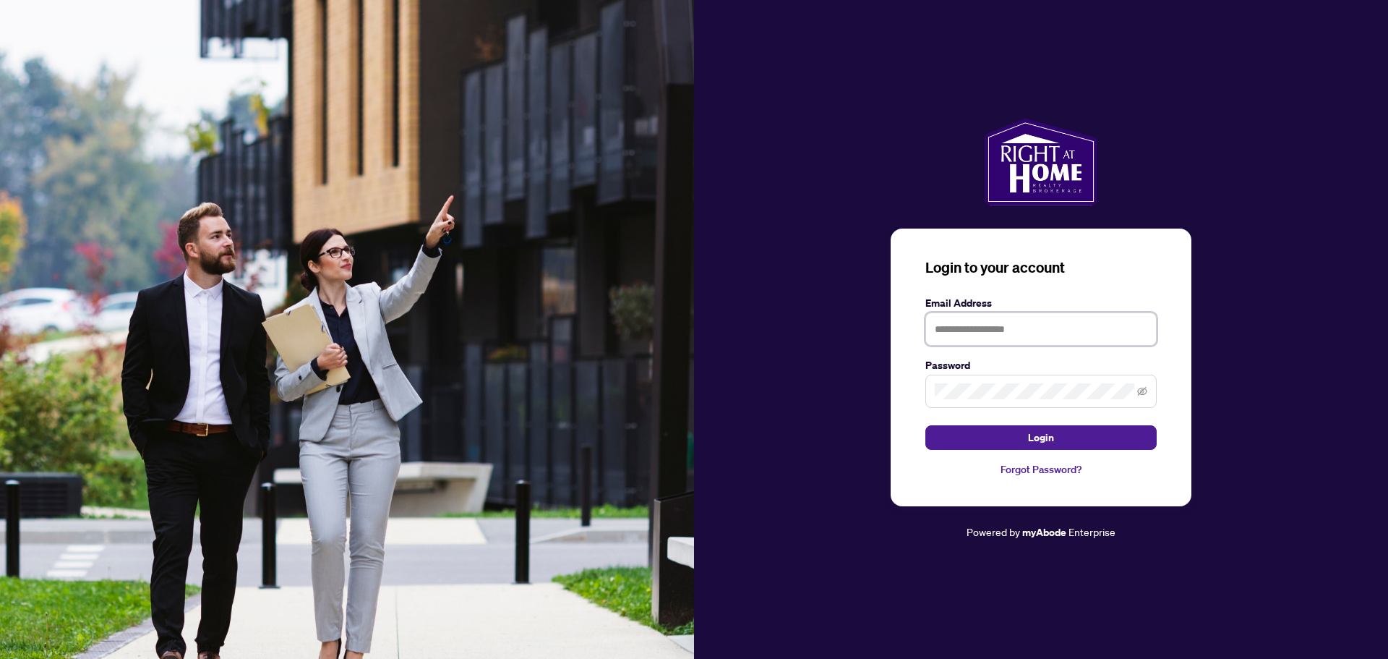
type input "**********"
click at [1021, 434] on button "Login" at bounding box center [1041, 437] width 231 height 25
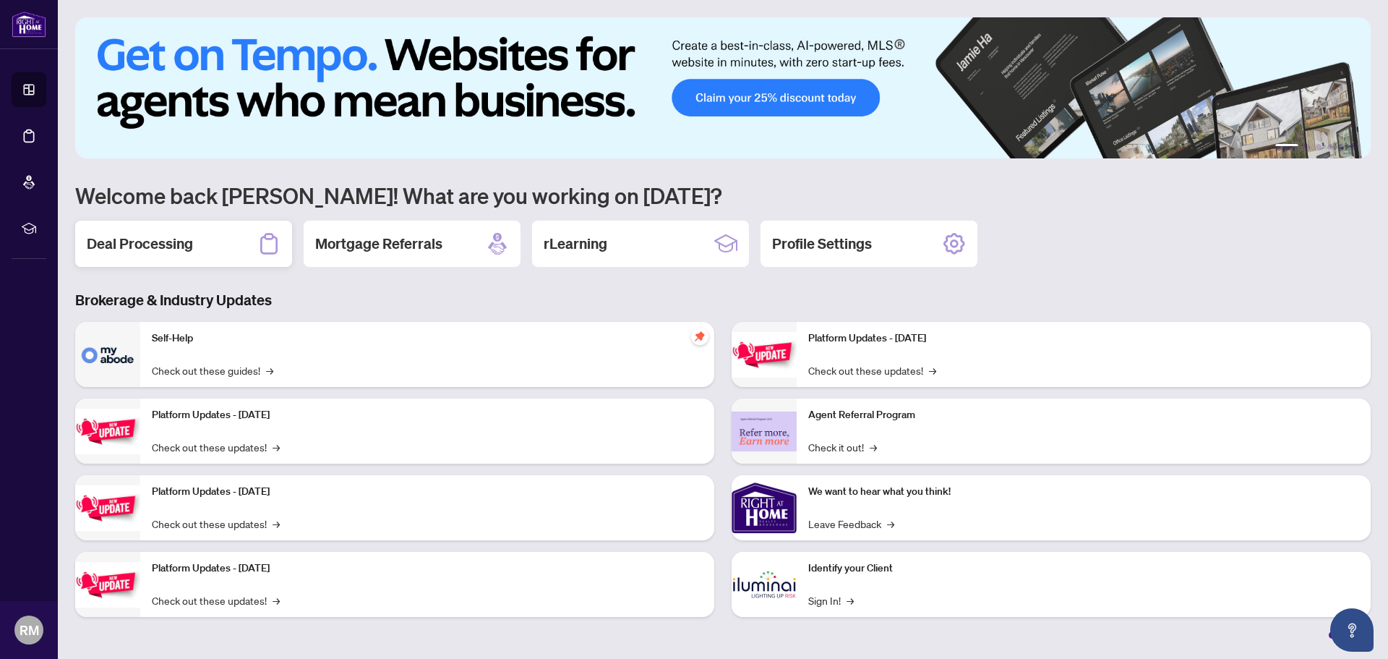
click at [223, 233] on div "Deal Processing" at bounding box center [183, 244] width 217 height 46
